Goal: Task Accomplishment & Management: Manage account settings

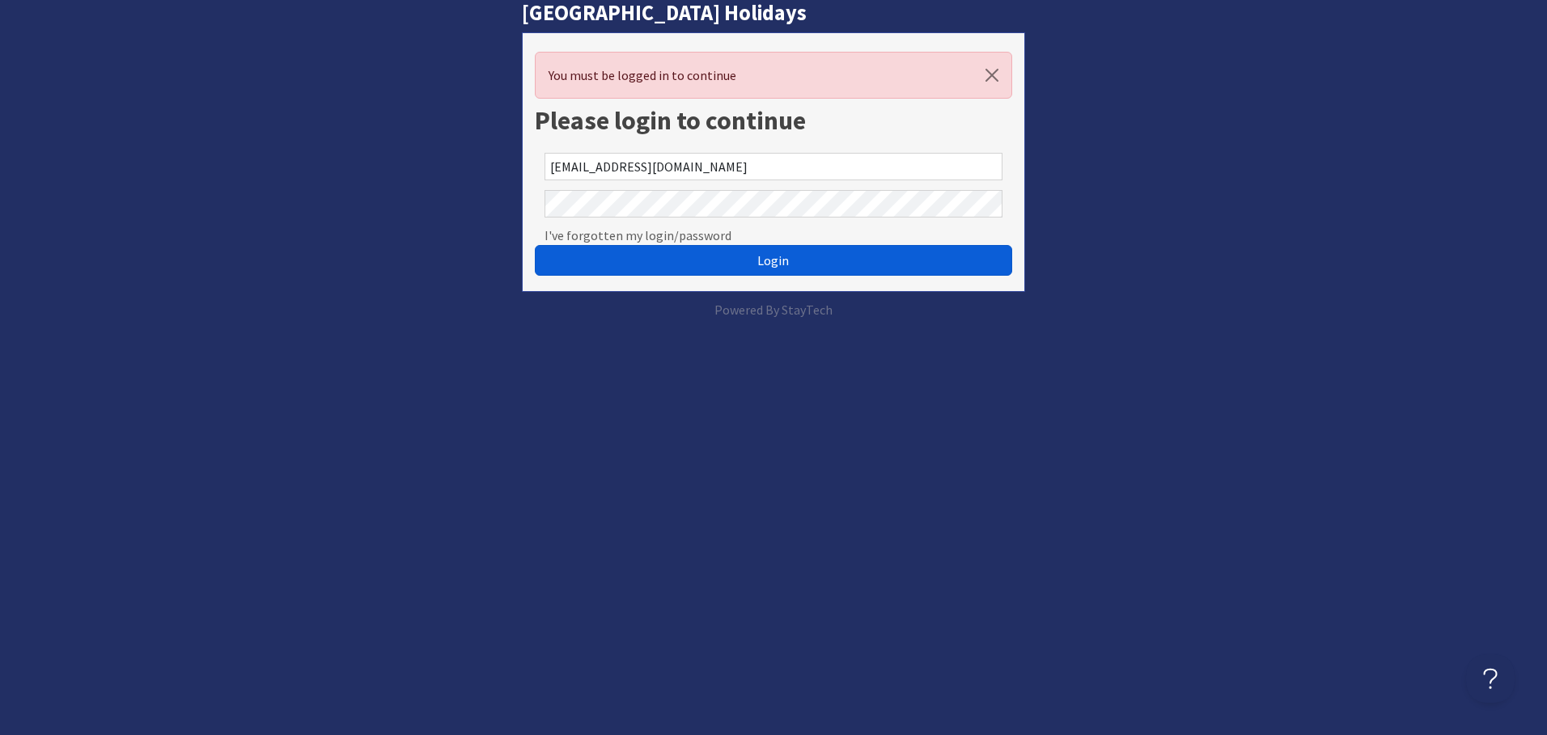
click at [791, 258] on button "Login" at bounding box center [773, 260] width 477 height 31
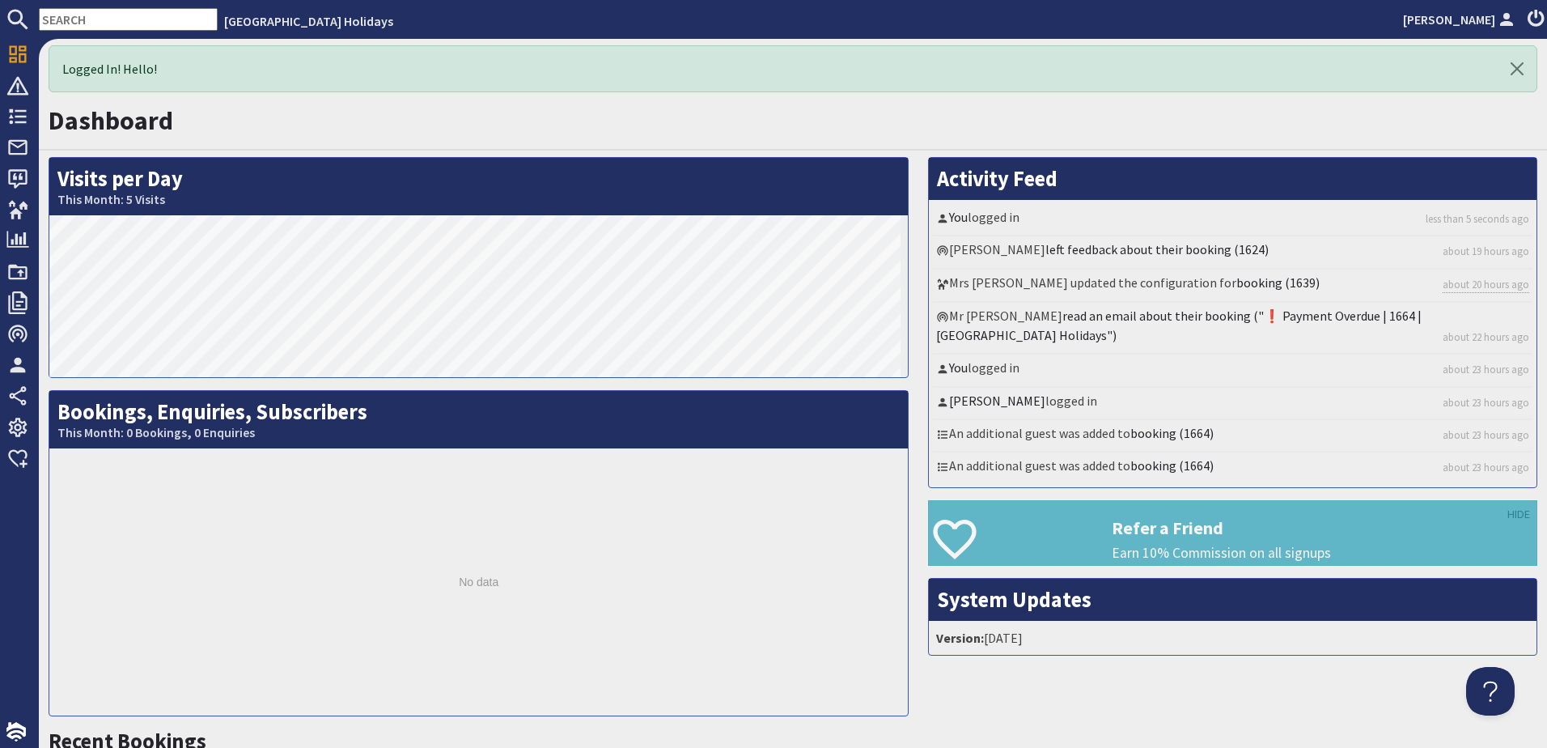
drag, startPoint x: 89, startPoint y: 6, endPoint x: 91, endPoint y: 16, distance: 9.8
click at [89, 6] on nav "West Country Beach Holidays Daniel Porter" at bounding box center [773, 19] width 1547 height 39
click at [92, 17] on input "text" at bounding box center [128, 19] width 179 height 23
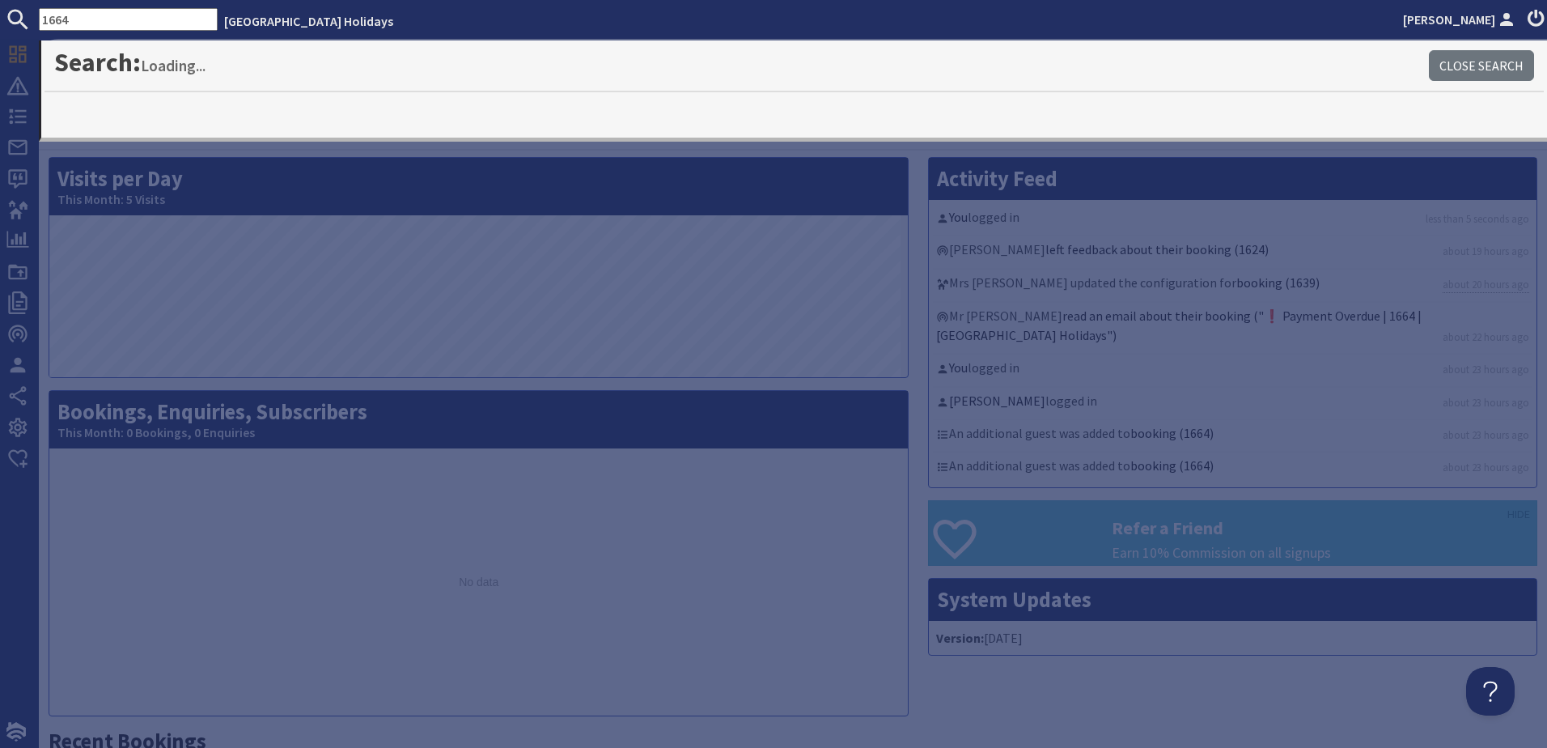
type input "1664"
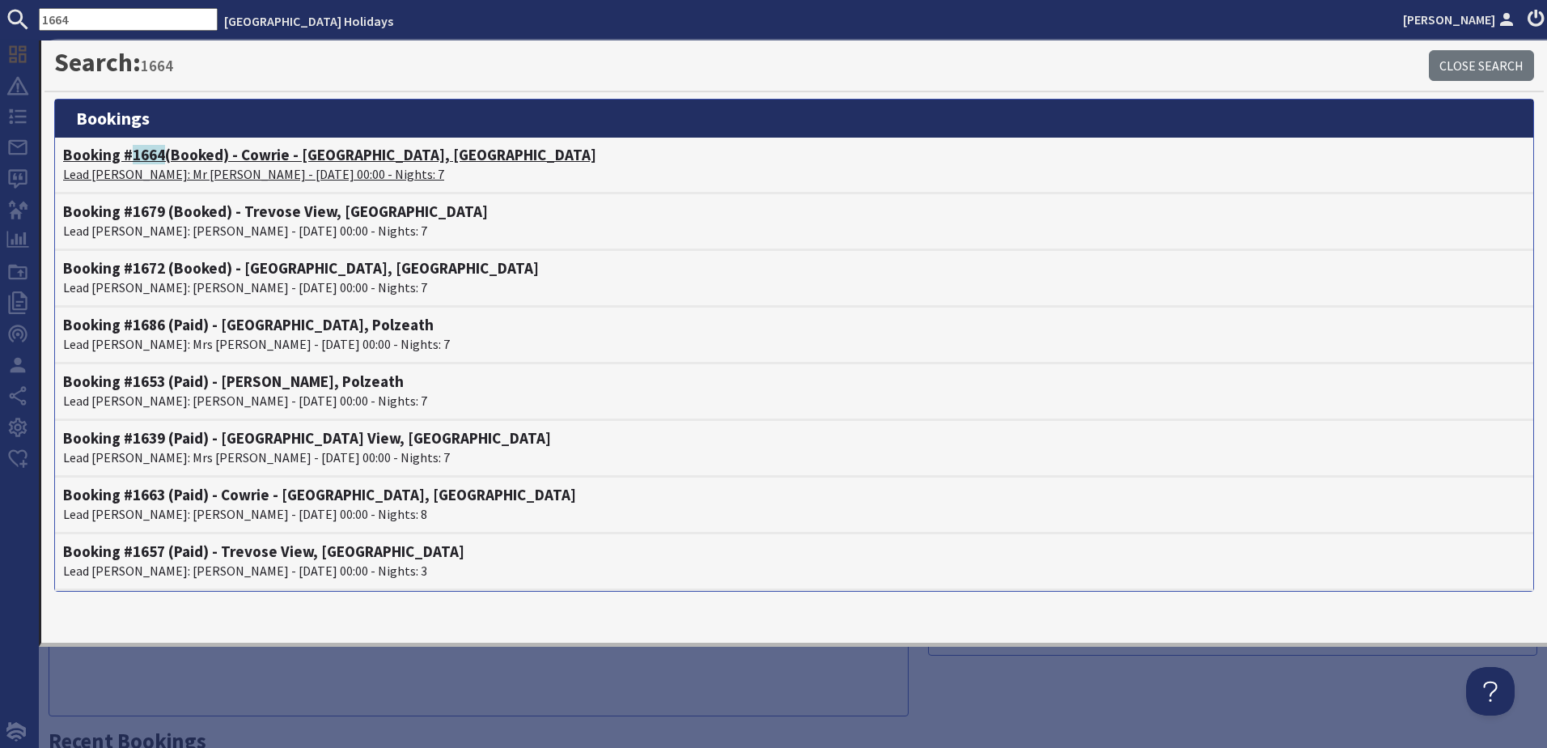
click at [328, 154] on h4 "Booking # 1664 (Booked) - Cowrie - Seaside Family Beach House, New Polzeath" at bounding box center [794, 155] width 1462 height 19
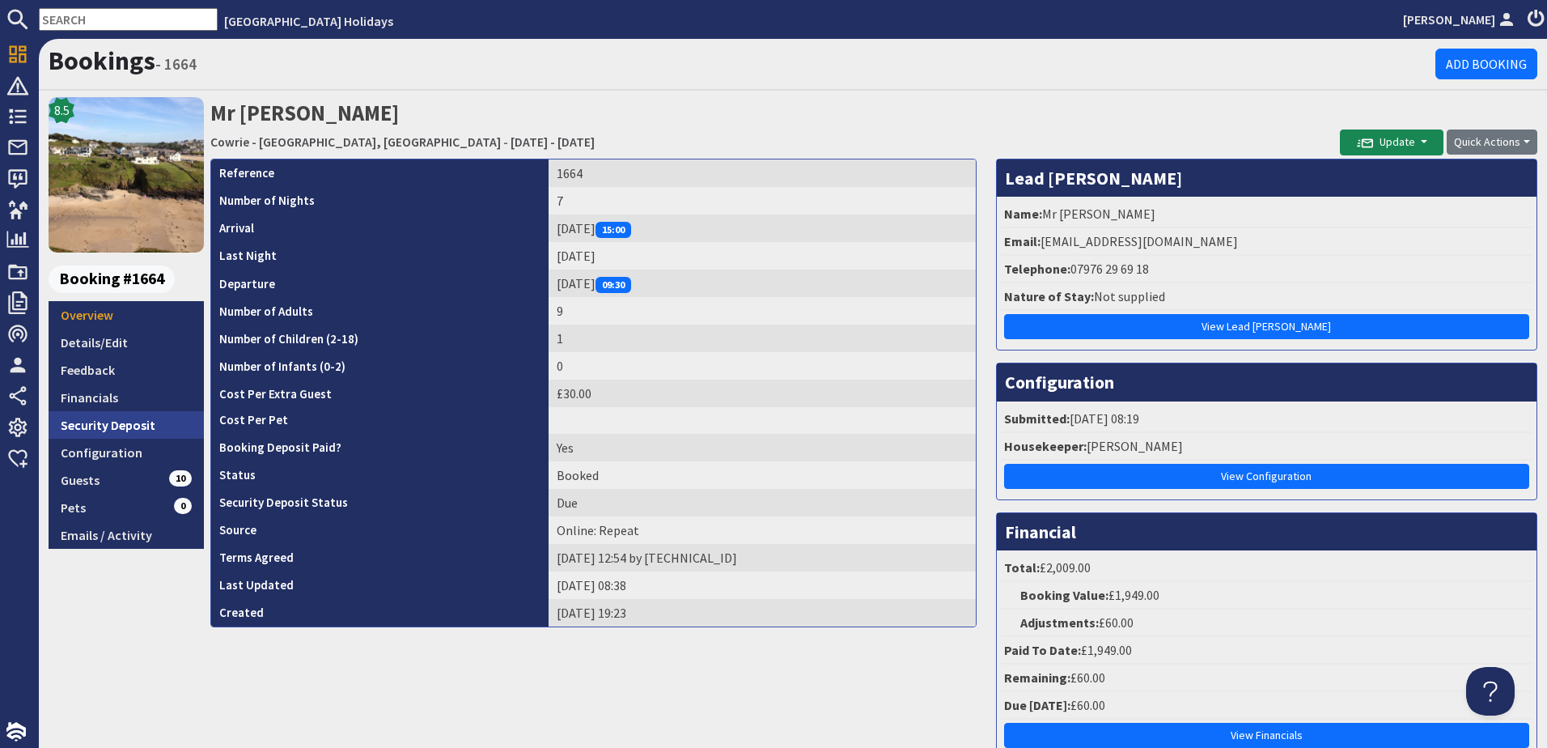
click at [125, 426] on link "Security Deposit" at bounding box center [126, 425] width 155 height 28
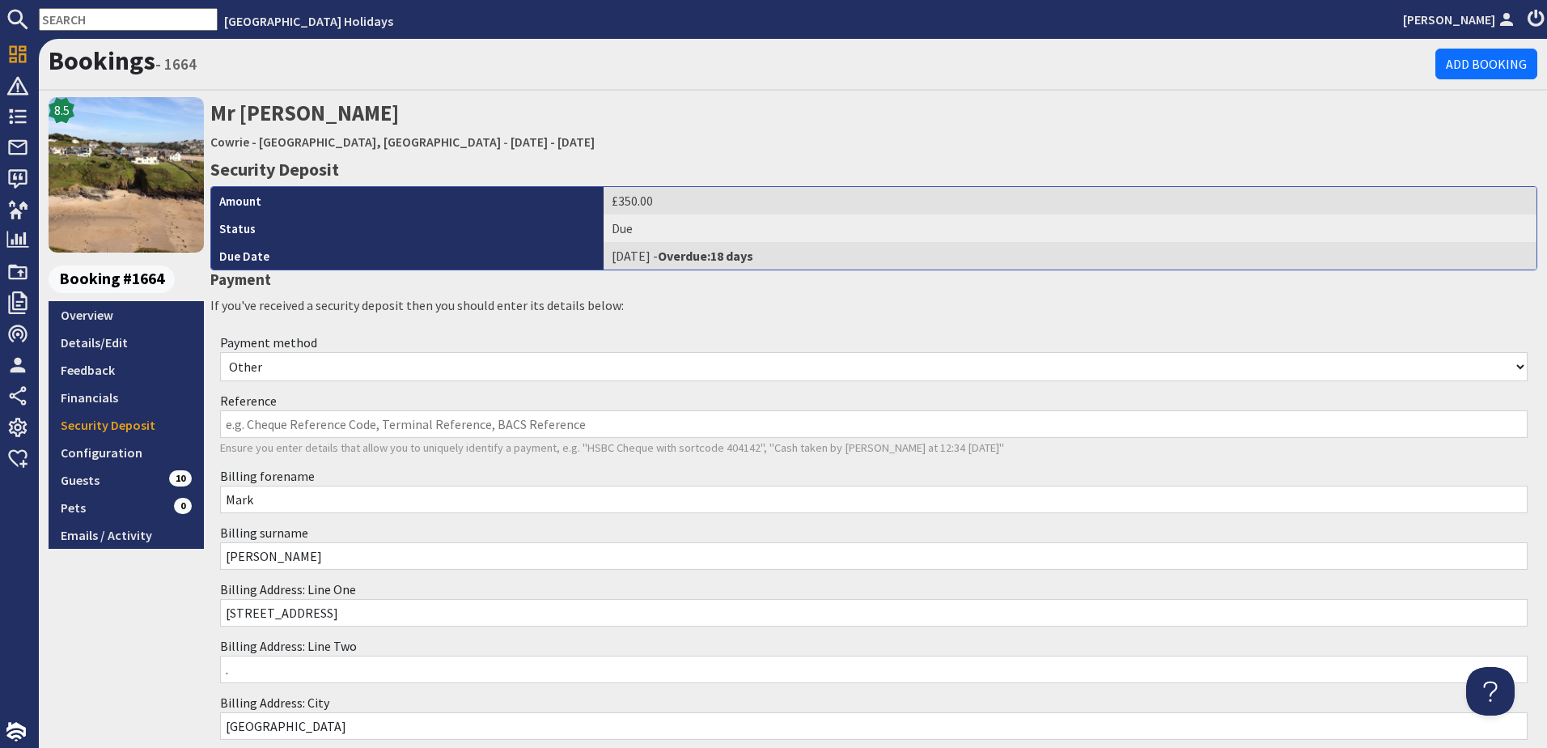
click at [333, 424] on input "Reference" at bounding box center [873, 424] width 1307 height 28
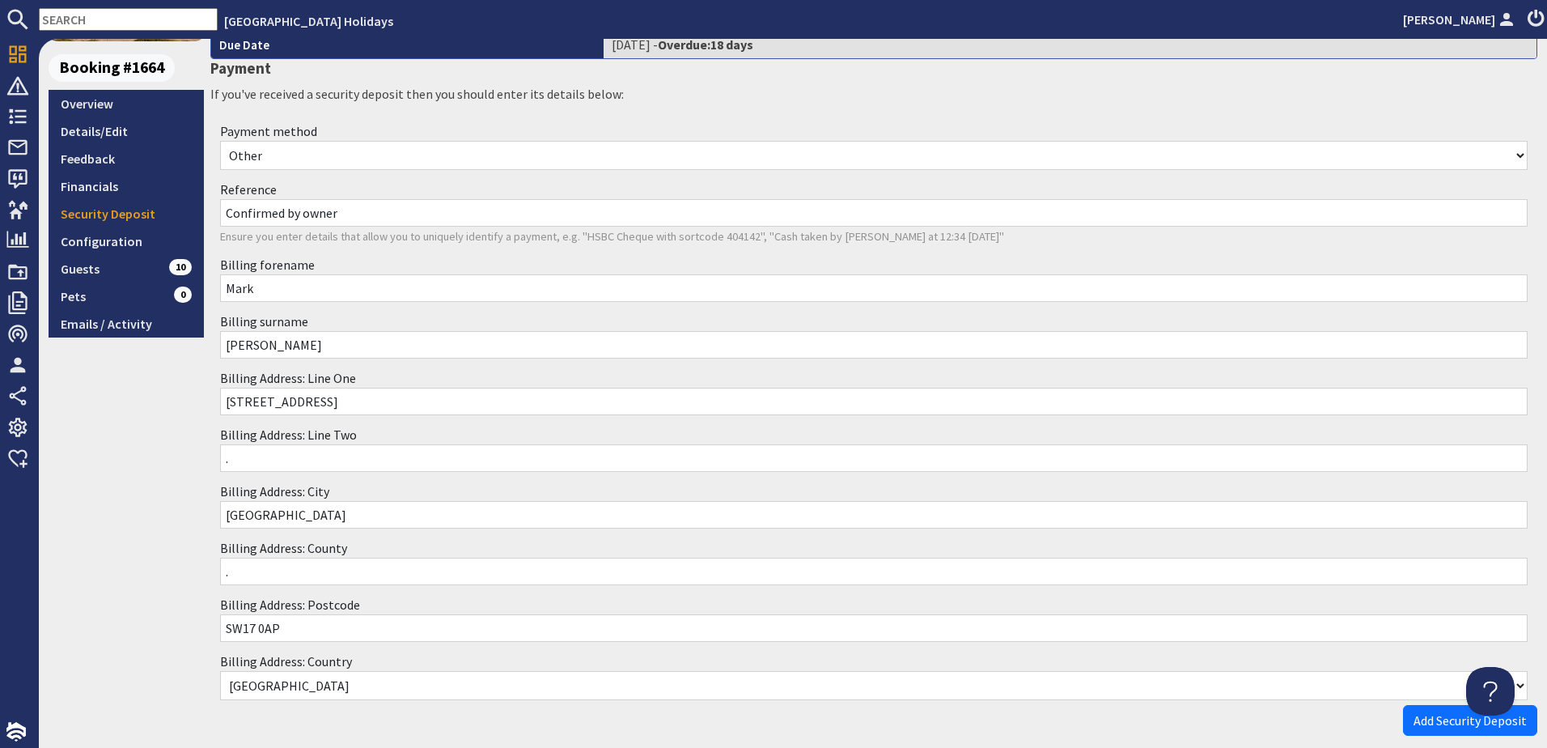
scroll to position [288, 0]
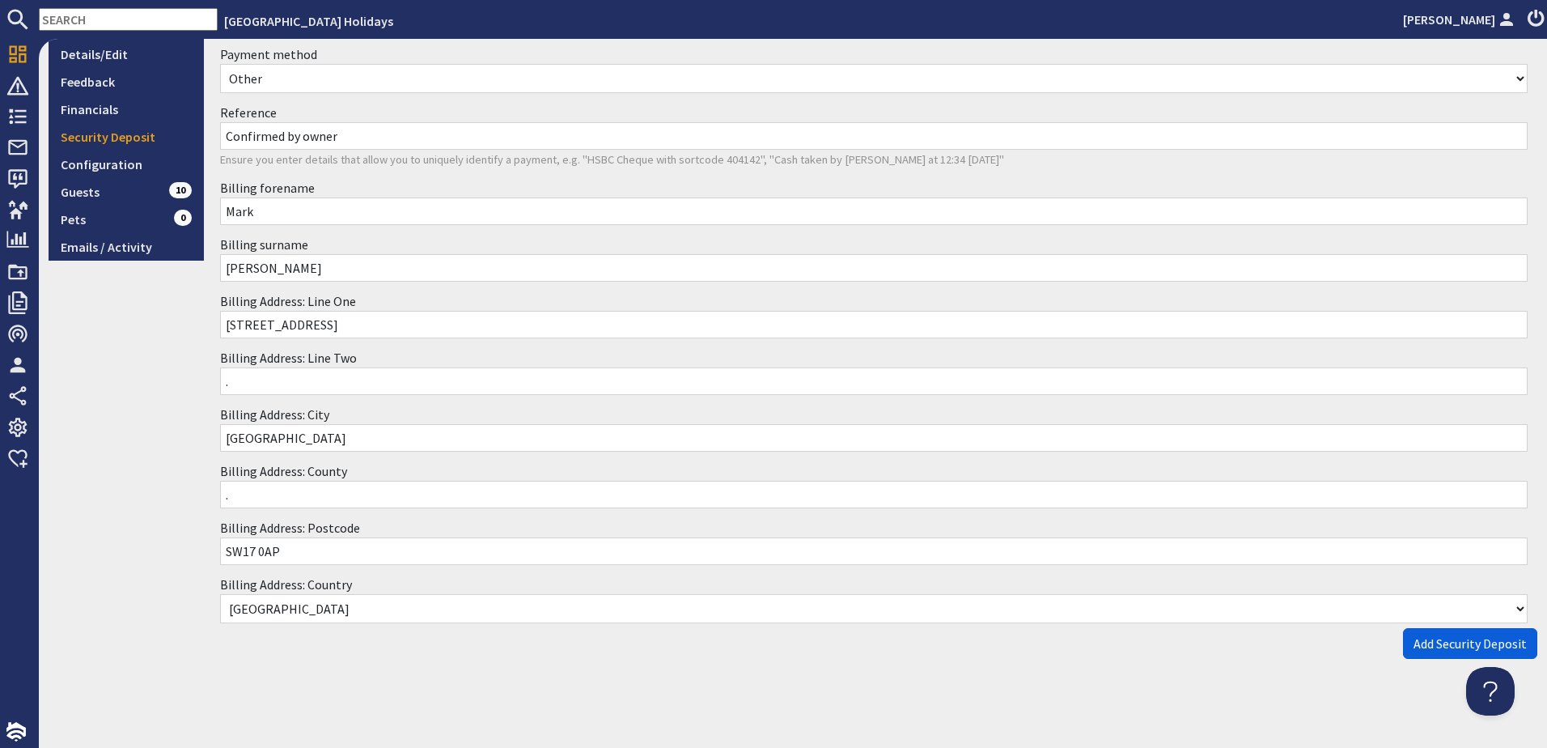
type input "Confirmed by owner"
click at [1439, 644] on span "Add Security Deposit" at bounding box center [1469, 643] width 113 height 16
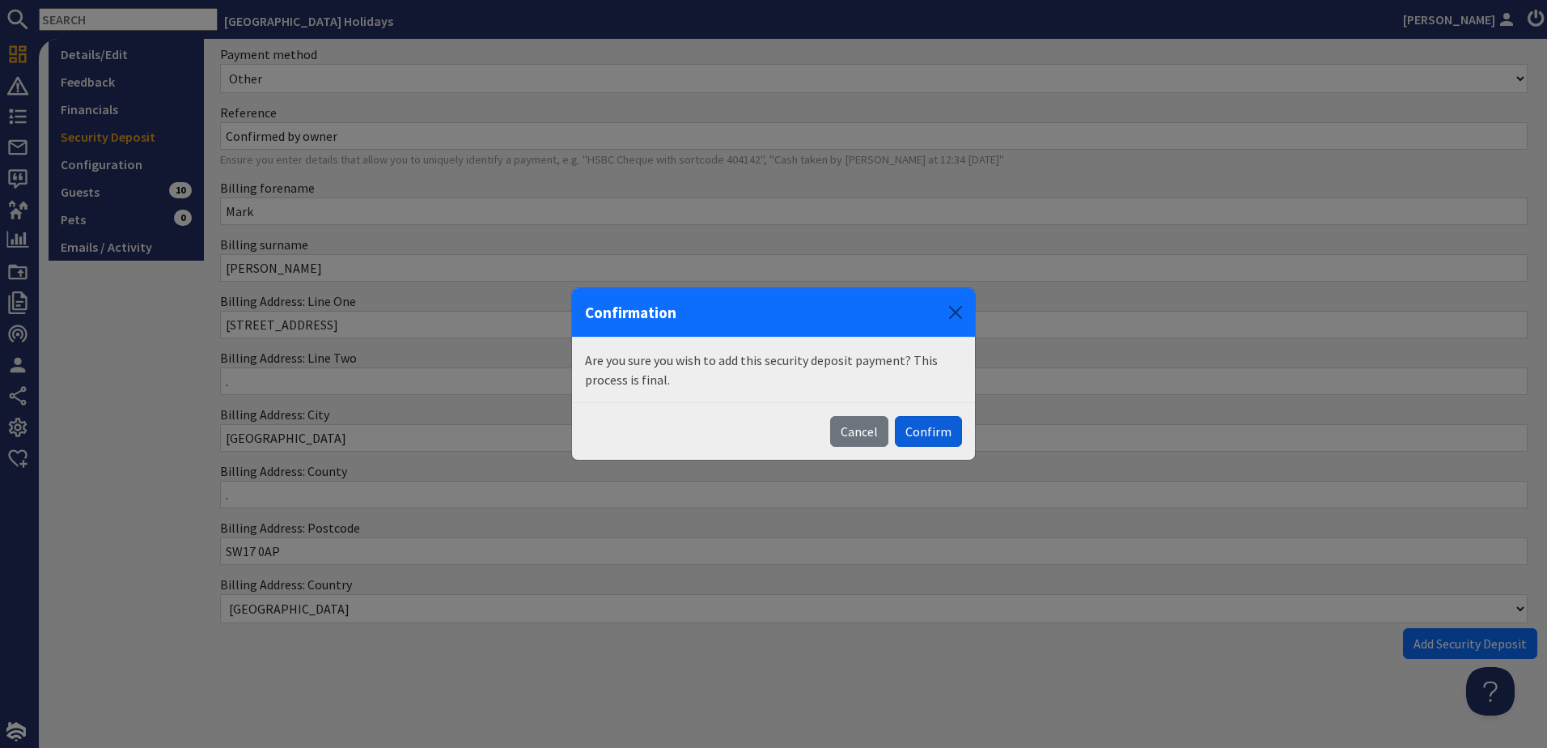
click at [922, 435] on button "Confirm" at bounding box center [928, 431] width 67 height 31
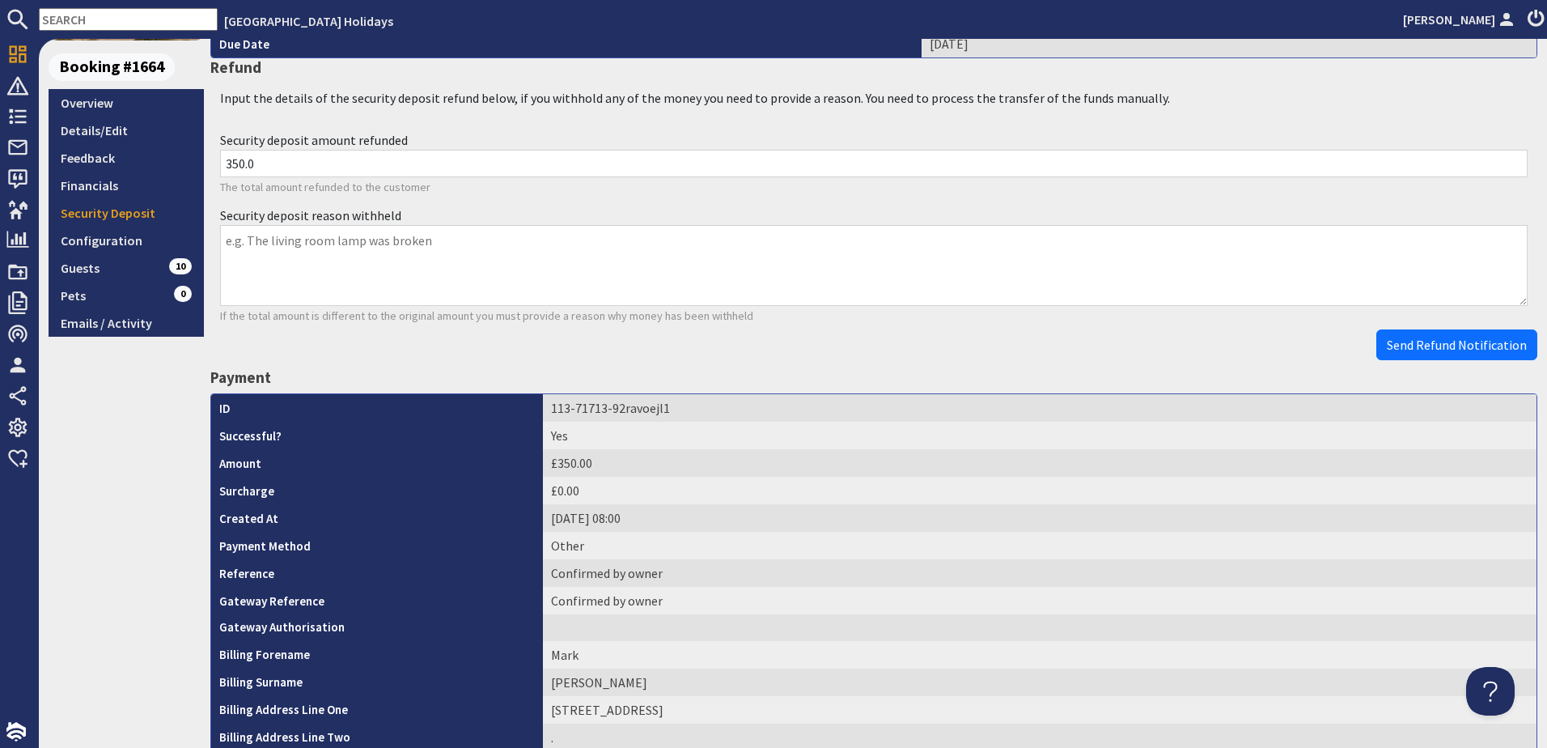
scroll to position [0, 0]
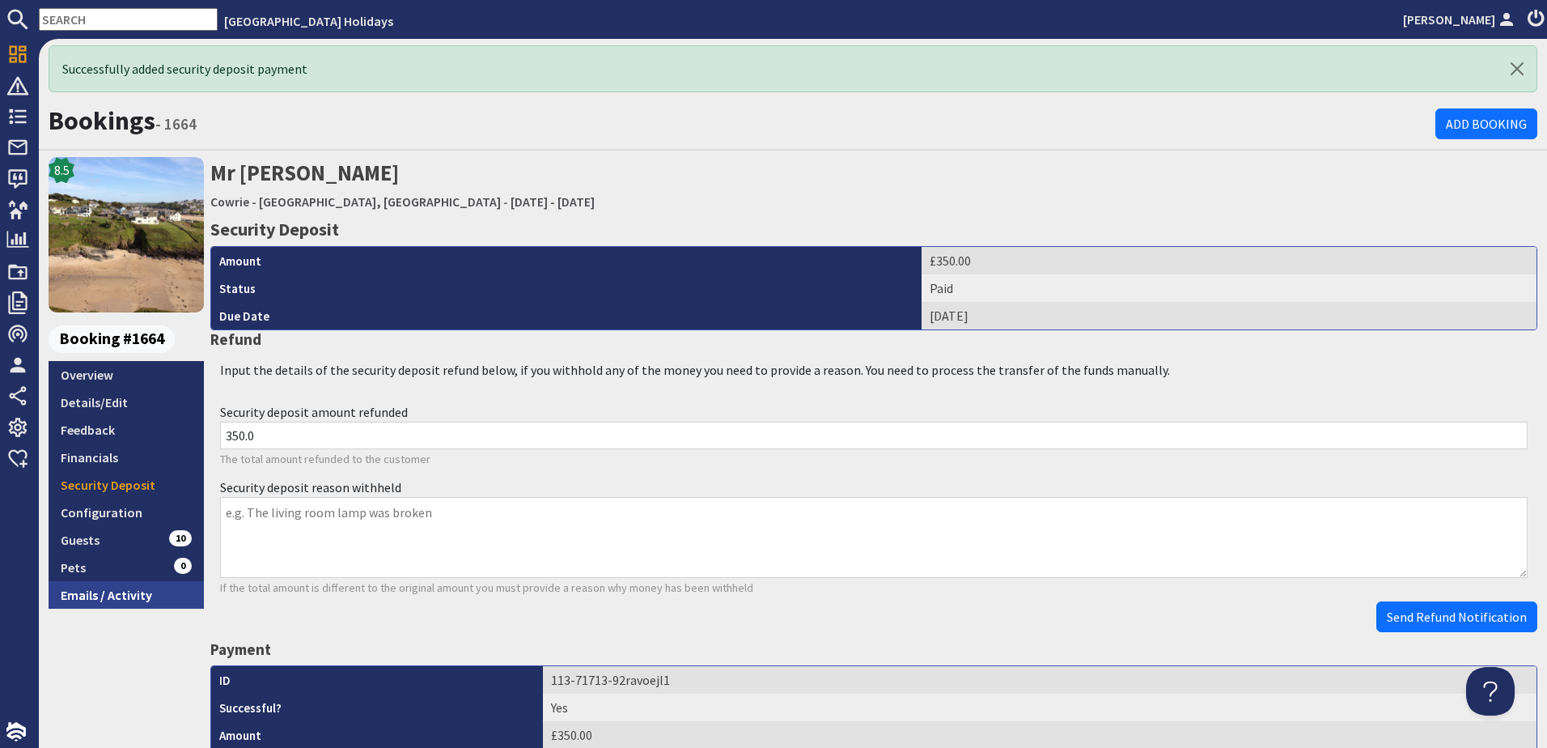
click at [80, 598] on link "Emails / Activity" at bounding box center [126, 595] width 155 height 28
